Goal: Check status: Check status

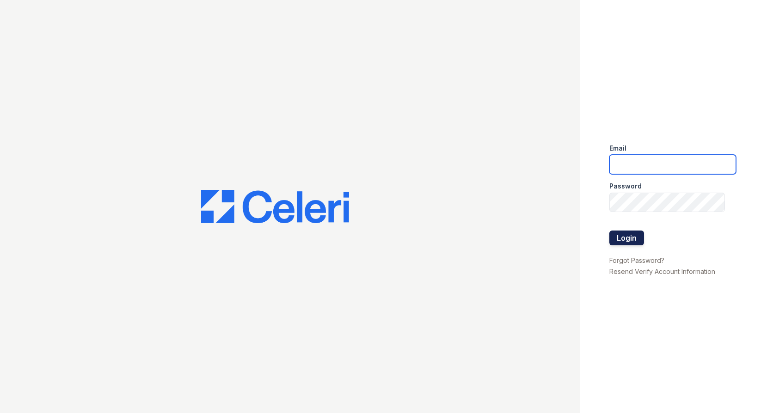
type input "[EMAIL_ADDRESS][DOMAIN_NAME]"
click at [621, 240] on button "Login" at bounding box center [626, 238] width 35 height 15
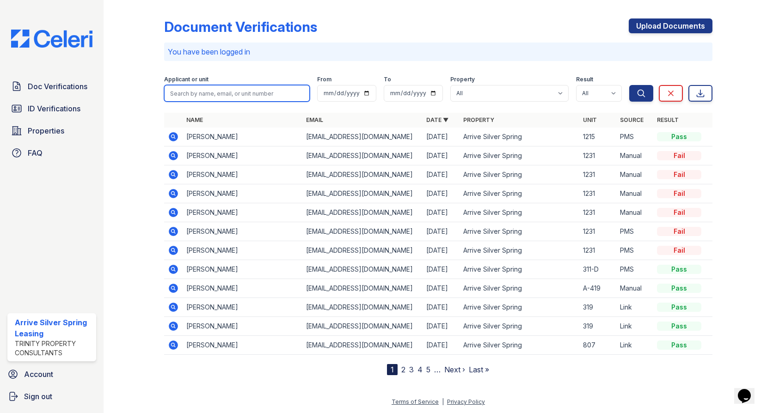
click at [205, 95] on input "search" at bounding box center [237, 93] width 146 height 17
type input "melina zohn"
click at [644, 95] on icon "submit" at bounding box center [640, 93] width 9 height 9
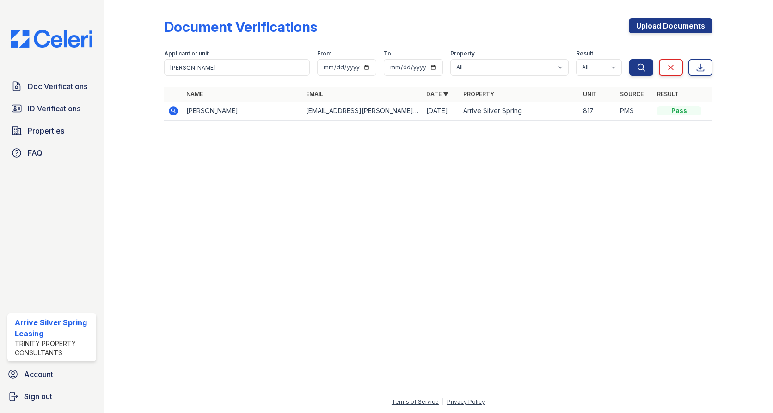
click at [172, 108] on icon at bounding box center [173, 110] width 9 height 9
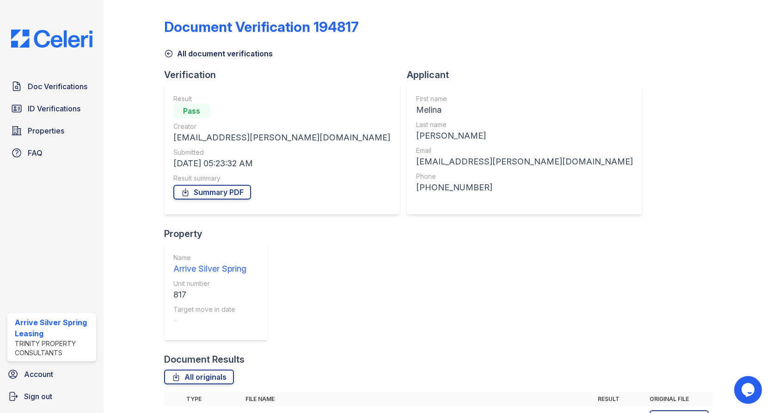
scroll to position [44, 0]
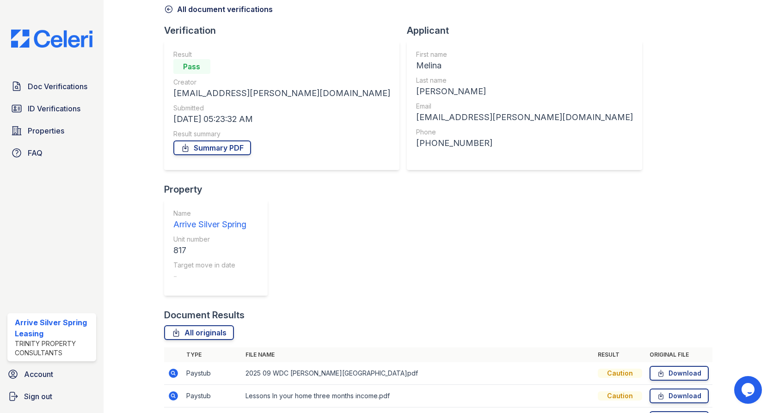
click at [171, 369] on icon at bounding box center [173, 373] width 9 height 9
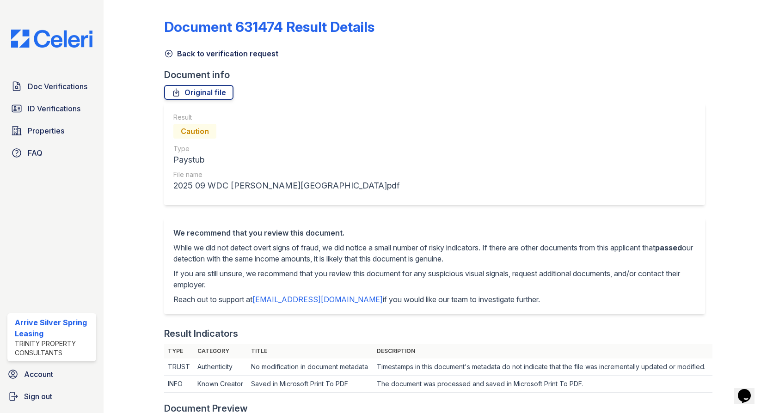
click at [168, 52] on icon at bounding box center [168, 53] width 9 height 9
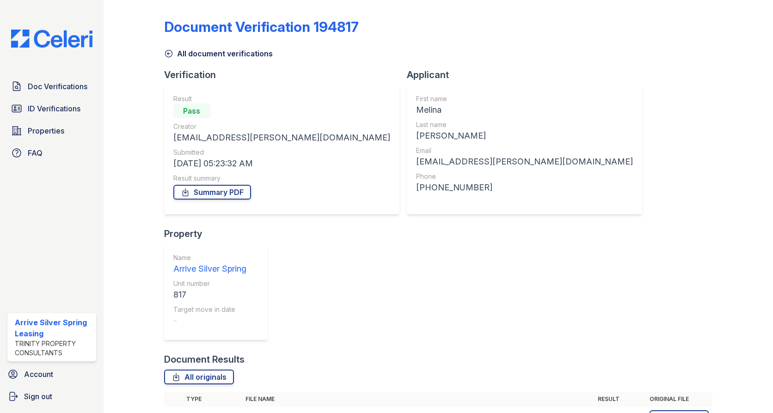
scroll to position [44, 0]
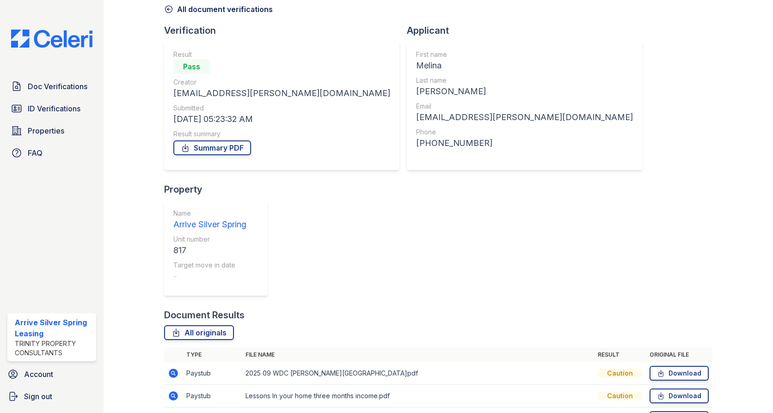
click at [174, 413] on icon at bounding box center [173, 418] width 11 height 11
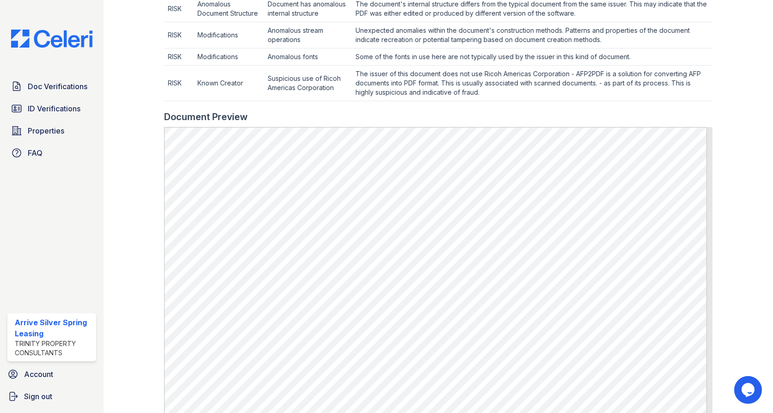
scroll to position [508, 0]
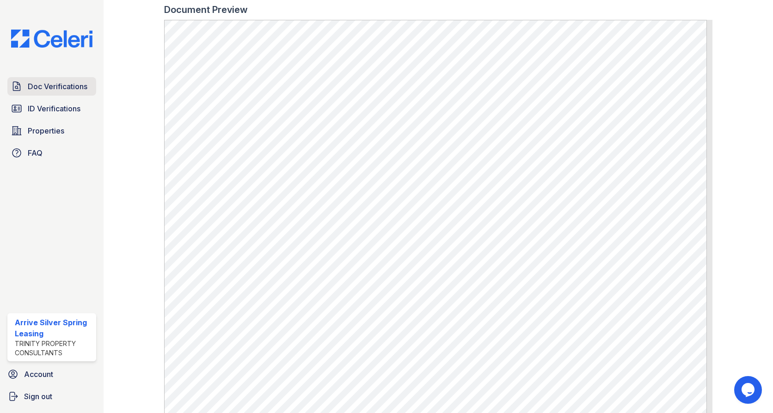
click at [52, 88] on span "Doc Verifications" at bounding box center [58, 86] width 60 height 11
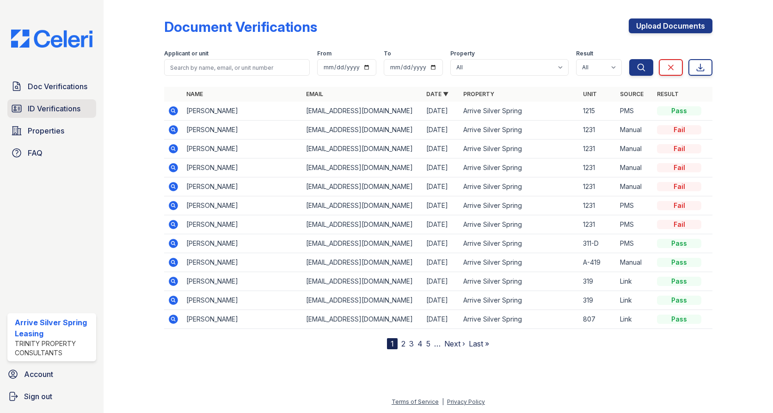
click at [61, 108] on span "ID Verifications" at bounding box center [54, 108] width 53 height 11
